Goal: Information Seeking & Learning: Learn about a topic

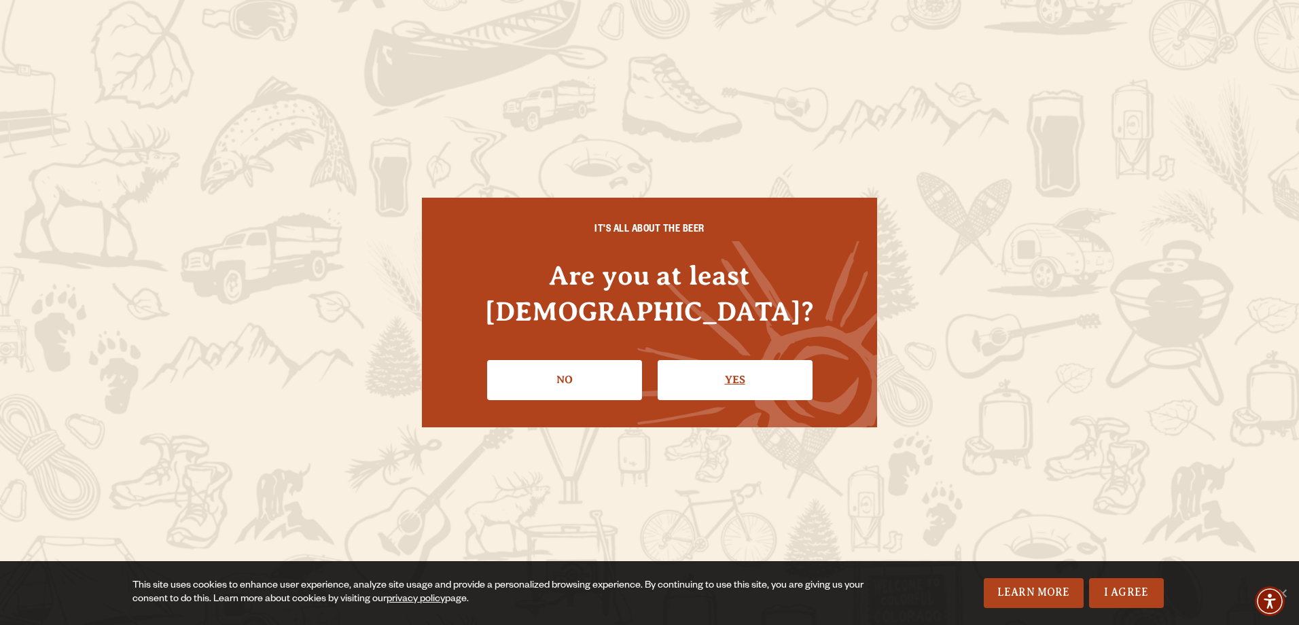
click at [722, 362] on link "Yes" at bounding box center [735, 379] width 155 height 39
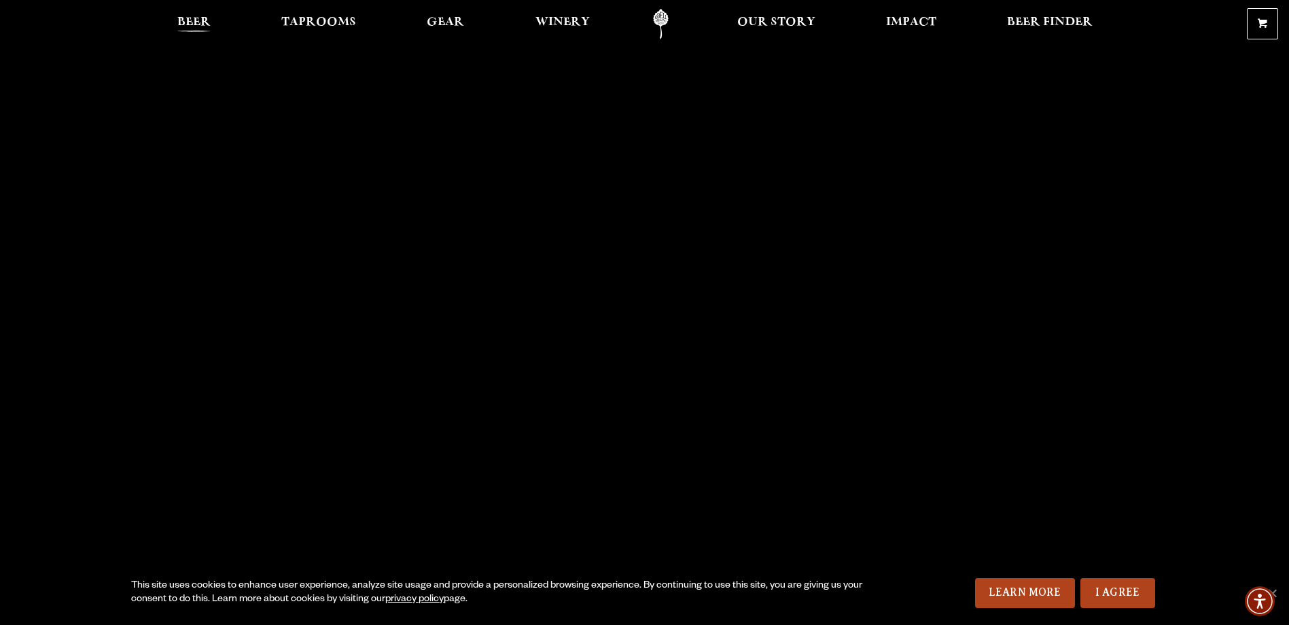
click at [197, 18] on span "Beer" at bounding box center [193, 22] width 33 height 11
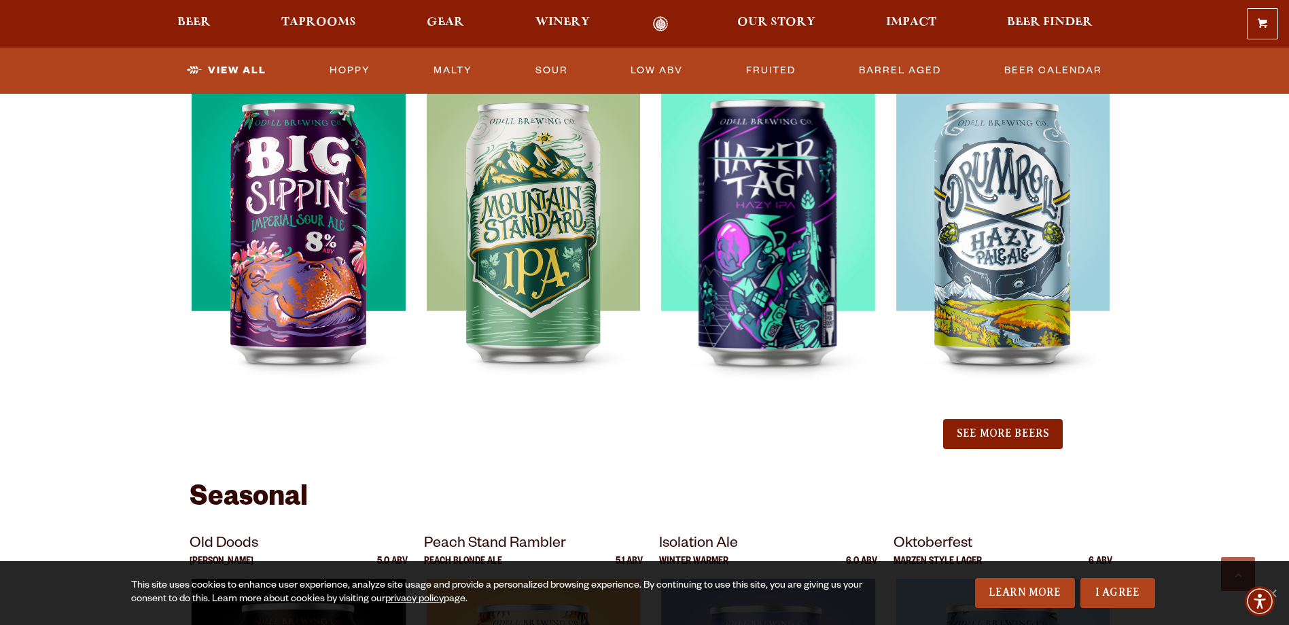
scroll to position [1495, 0]
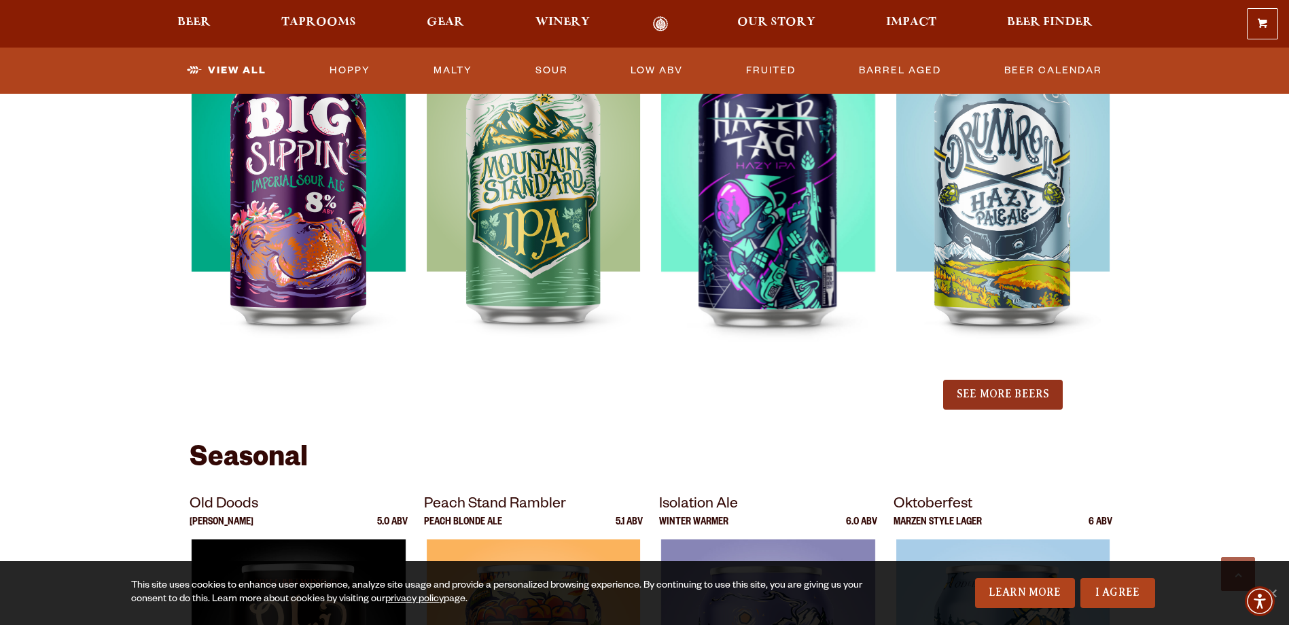
click at [975, 395] on button "See More Beers" at bounding box center [1003, 395] width 120 height 30
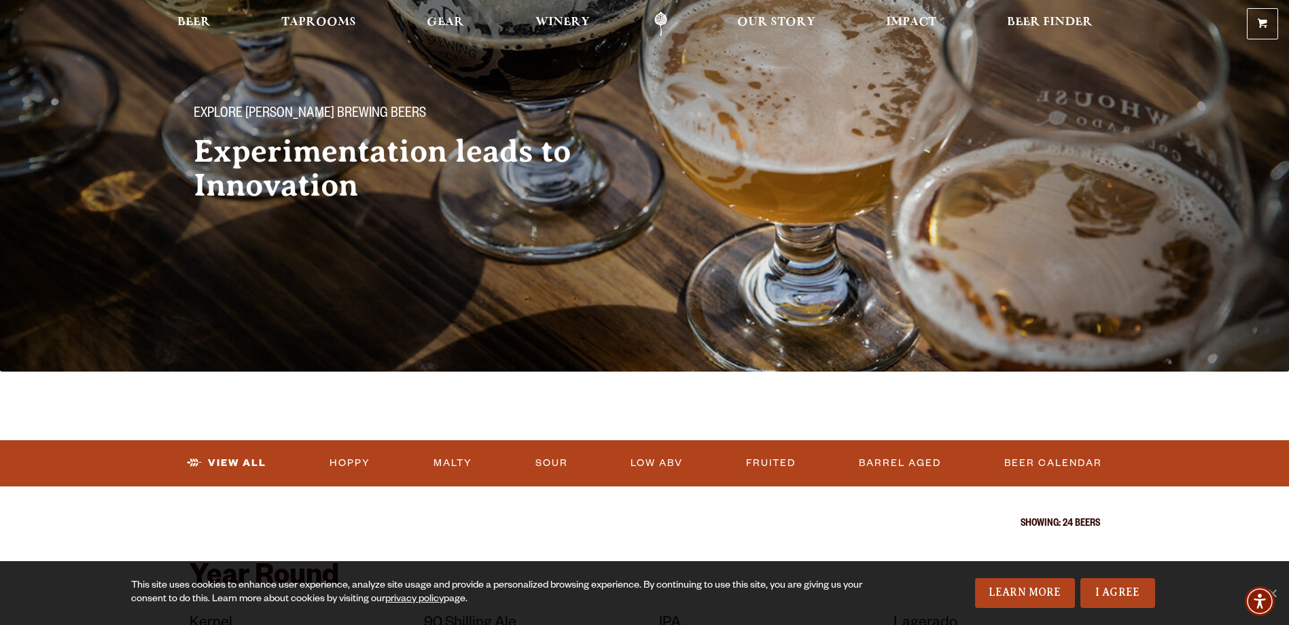
scroll to position [0, 0]
